Goal: Task Accomplishment & Management: Use online tool/utility

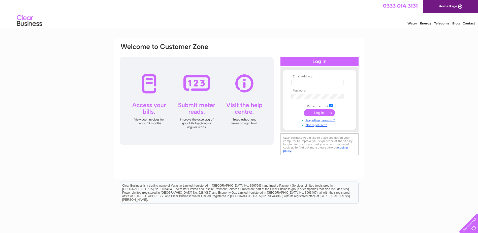
type input "billfrost@quillhouse.co.uk"
click at [317, 113] on input "submit" at bounding box center [319, 112] width 31 height 7
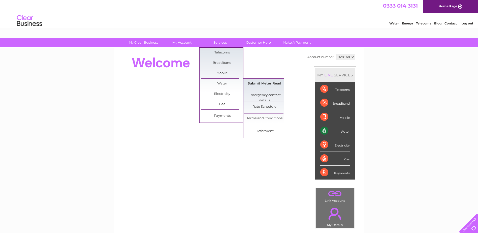
click at [263, 83] on link "Submit Meter Read" at bounding box center [265, 84] width 42 height 10
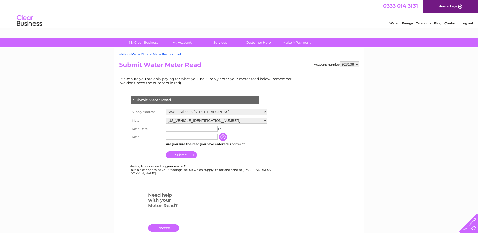
click at [218, 129] on img at bounding box center [220, 128] width 4 height 4
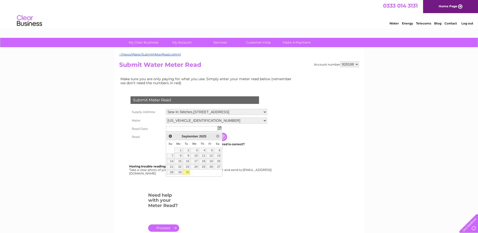
click at [186, 171] on link "30" at bounding box center [186, 172] width 7 height 5
type input "2025/09/30"
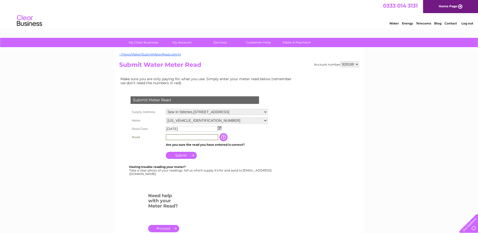
click at [204, 137] on input "text" at bounding box center [192, 137] width 52 height 6
type input "00111"
click at [187, 157] on input "Submit" at bounding box center [181, 155] width 31 height 7
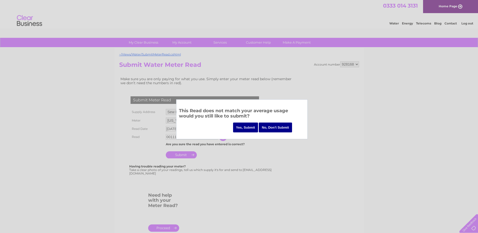
click at [242, 127] on input "Yes, Submit" at bounding box center [245, 127] width 25 height 10
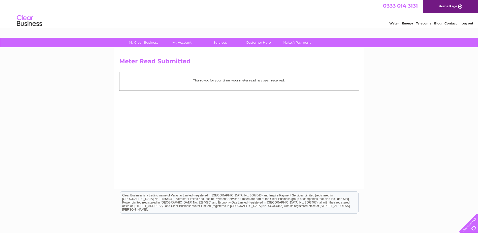
click at [468, 24] on link "Log out" at bounding box center [467, 23] width 12 height 4
